Goal: Navigation & Orientation: Find specific page/section

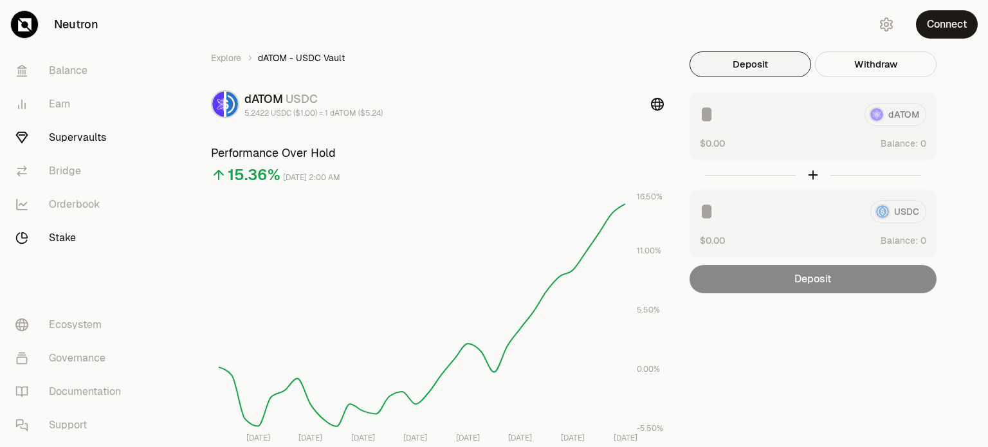
click at [67, 241] on link "Stake" at bounding box center [72, 237] width 134 height 33
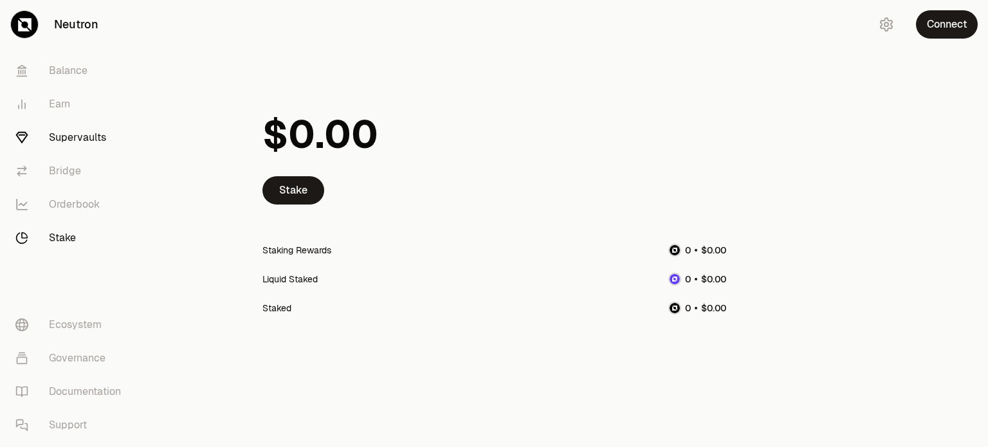
click at [80, 142] on link "Supervaults" at bounding box center [72, 137] width 134 height 33
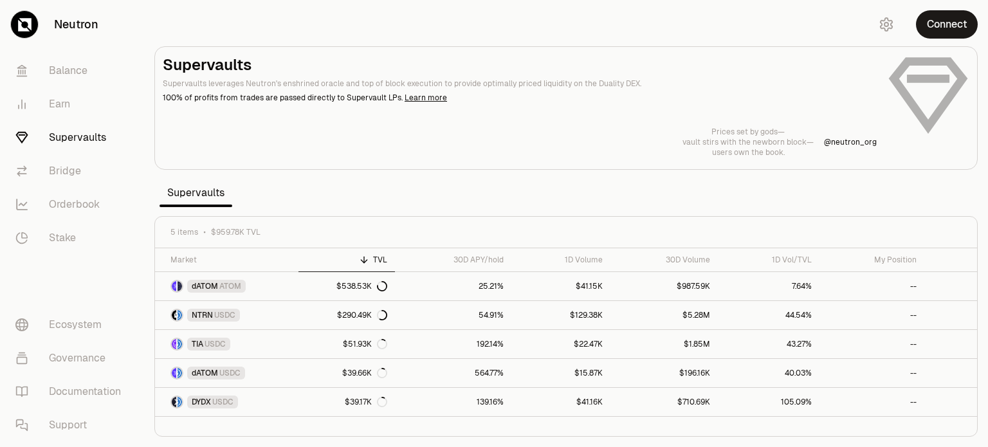
click at [76, 141] on link "Supervaults" at bounding box center [72, 137] width 134 height 33
click at [955, 287] on icon at bounding box center [954, 286] width 13 height 13
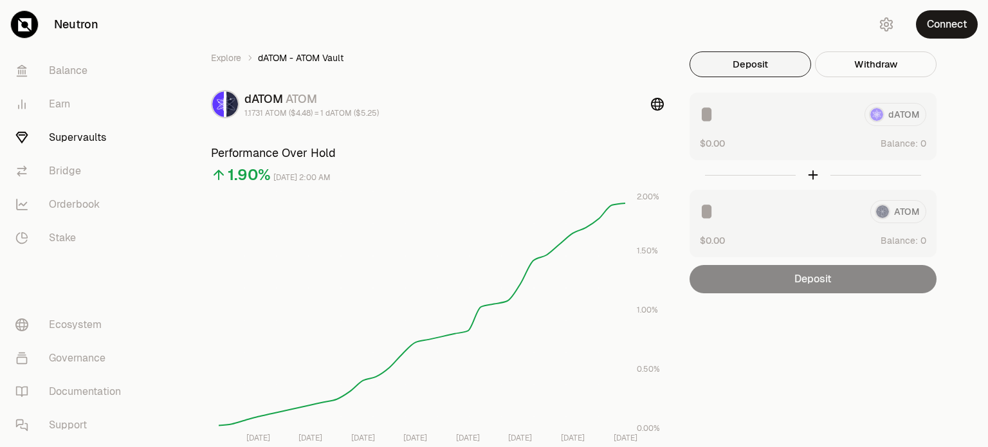
click at [88, 141] on link "Supervaults" at bounding box center [72, 137] width 134 height 33
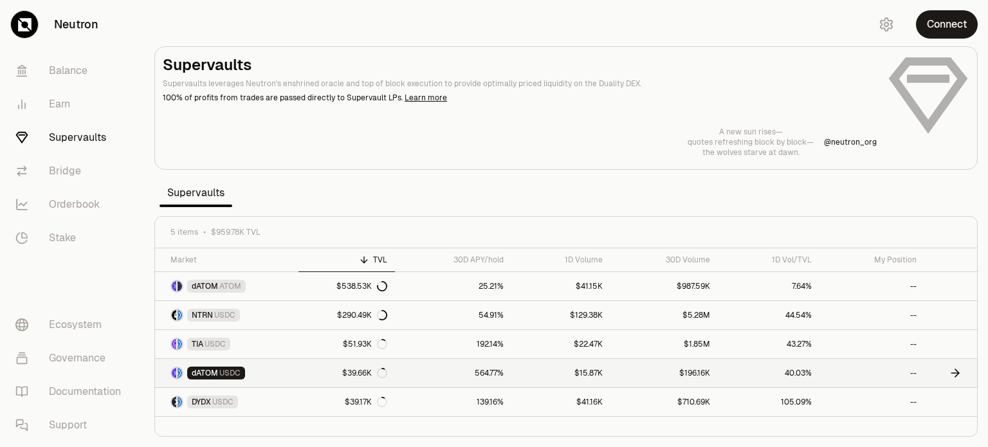
click at [950, 370] on icon at bounding box center [954, 372] width 13 height 13
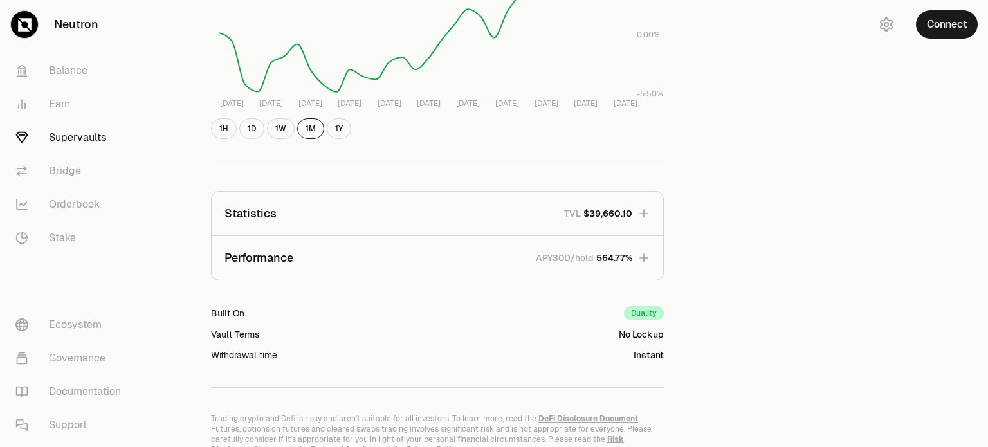
scroll to position [386, 0]
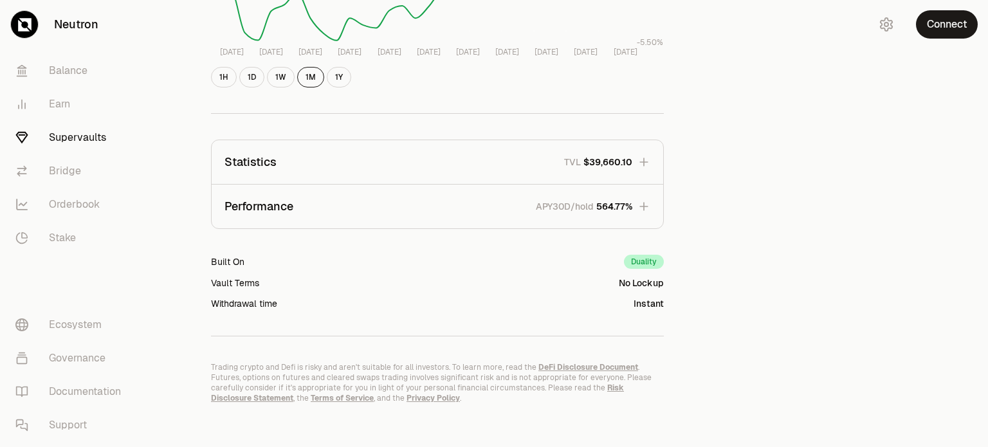
click at [646, 206] on icon "button" at bounding box center [643, 206] width 8 height 8
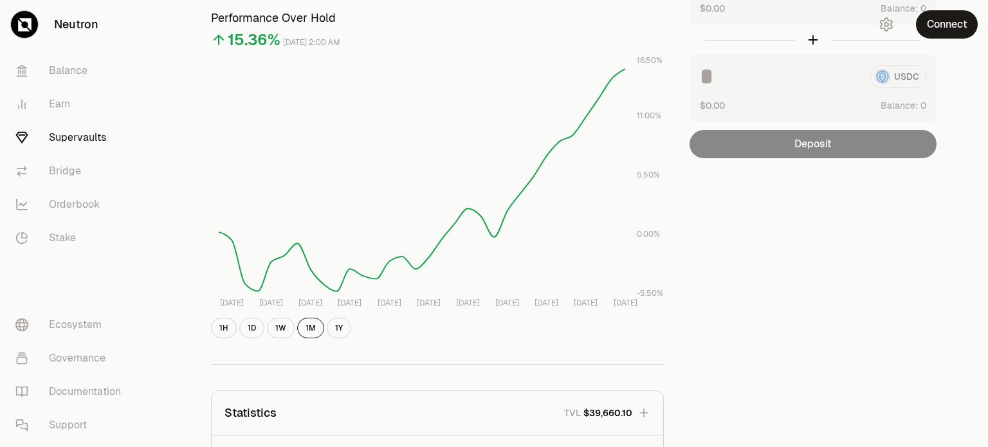
scroll to position [0, 0]
